Goal: Task Accomplishment & Management: Complete application form

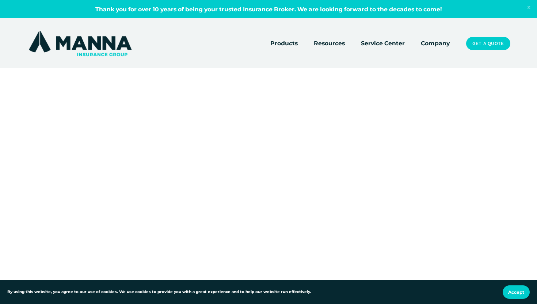
click at [456, 207] on div at bounding box center [268, 254] width 537 height 300
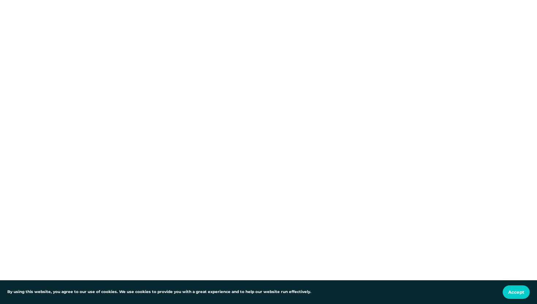
scroll to position [784, 0]
click at [440, 157] on div at bounding box center [268, 170] width 537 height 1704
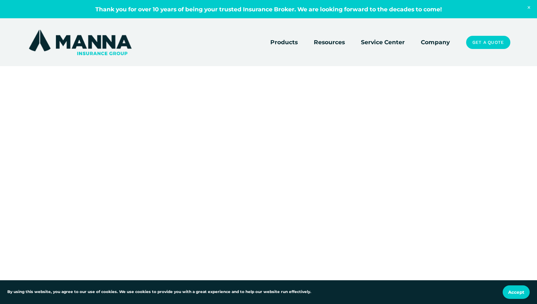
scroll to position [1149, 0]
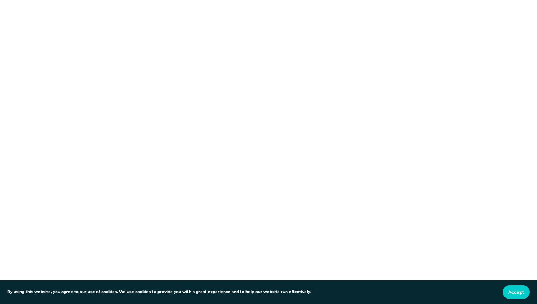
scroll to position [535, 0]
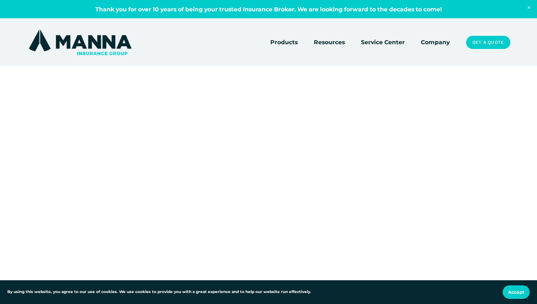
scroll to position [1336, 0]
click at [482, 163] on div at bounding box center [268, 229] width 537 height 2927
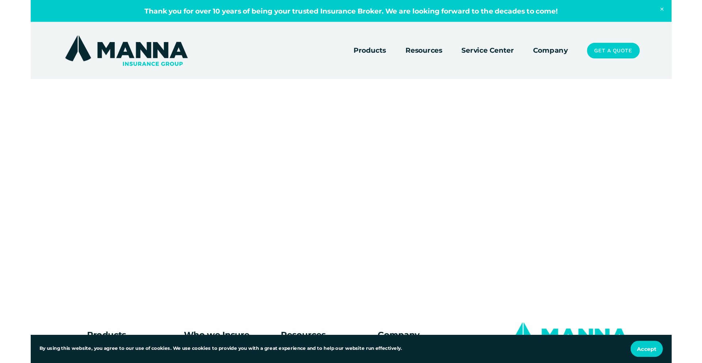
scroll to position [0, 0]
